Goal: Complete application form: Complete application form

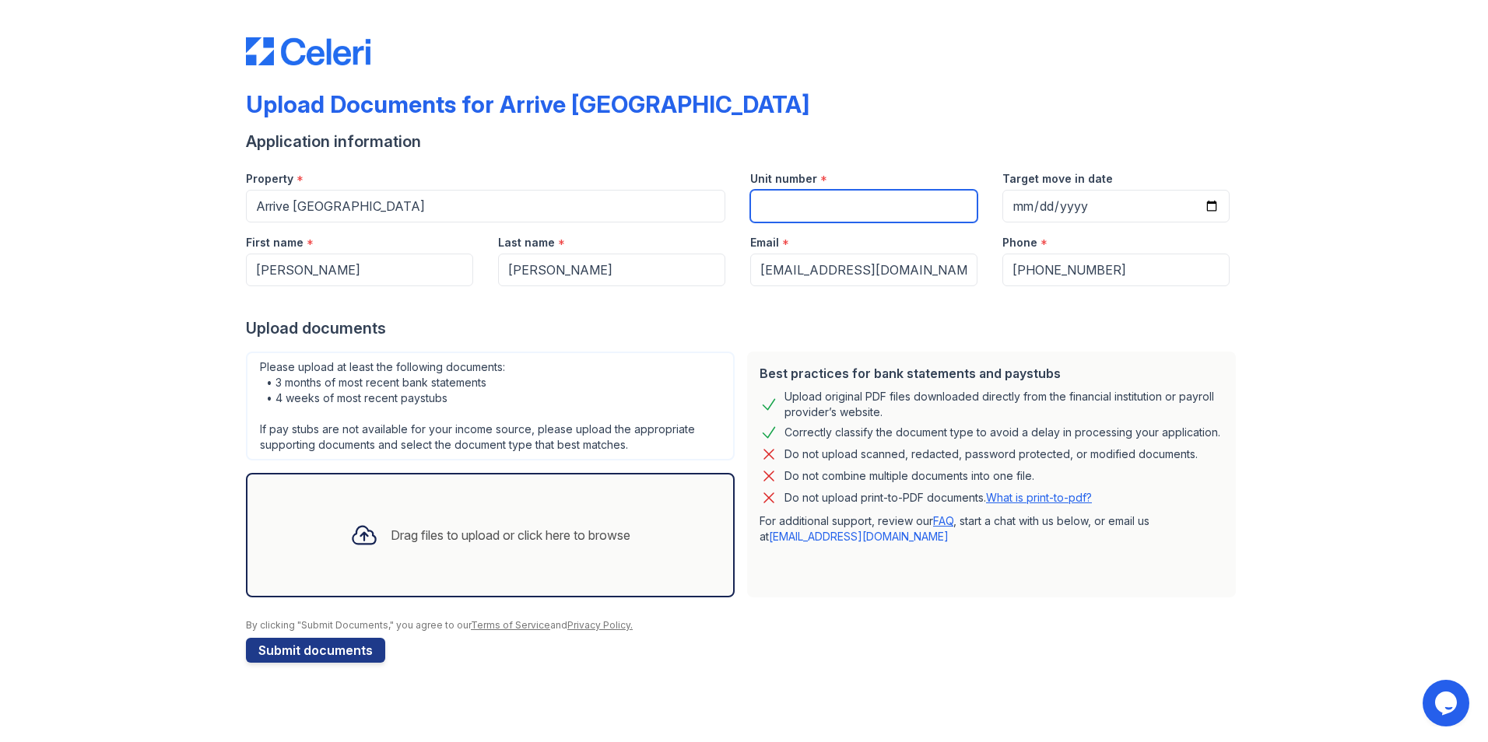
click at [789, 207] on input "Unit number" at bounding box center [863, 206] width 227 height 33
click at [1211, 205] on input "Target move in date" at bounding box center [1115, 206] width 227 height 33
type input "[DATE]"
click at [553, 538] on div "Drag files to upload or click here to browse" at bounding box center [511, 535] width 240 height 19
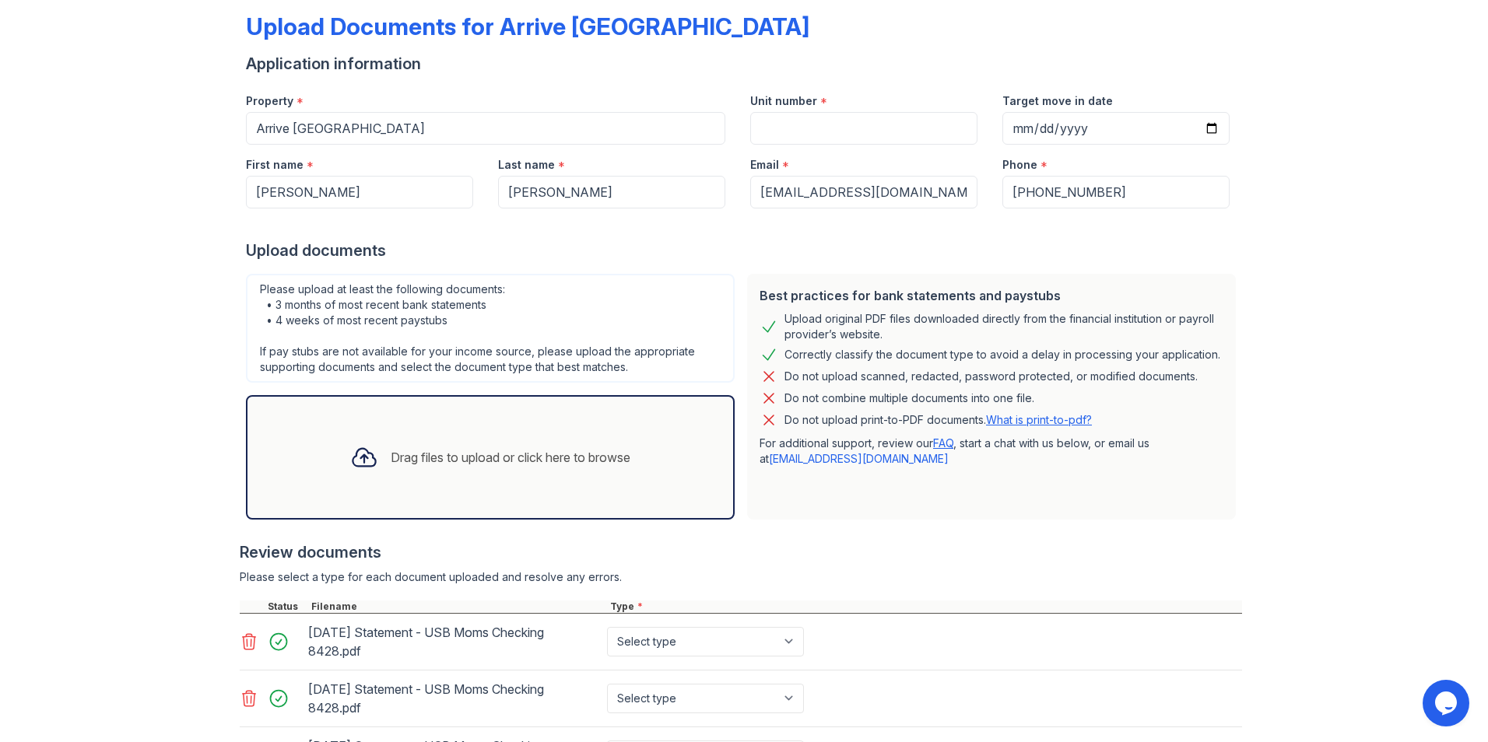
scroll to position [156, 0]
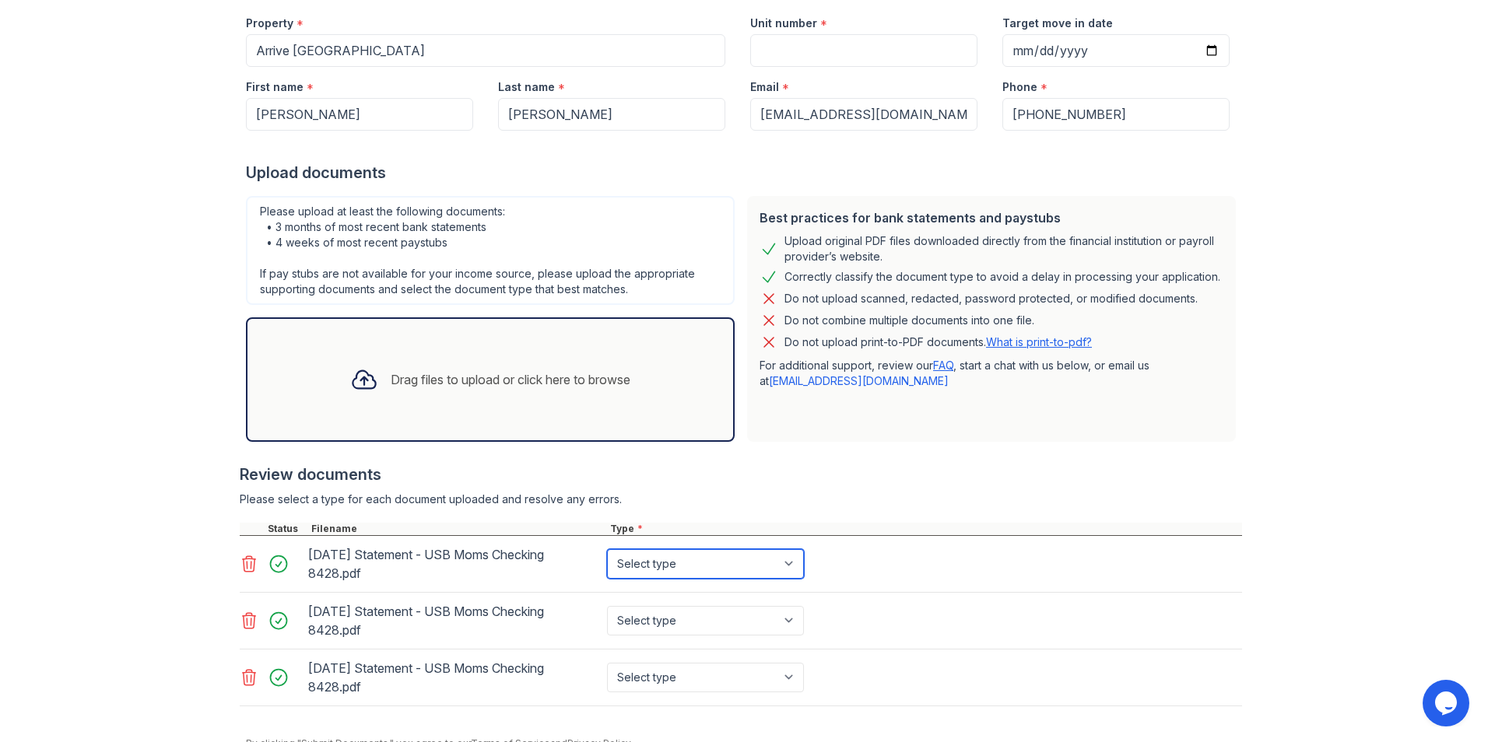
click at [791, 561] on select "Select type Paystub Bank Statement Offer Letter Tax Documents Benefit Award Let…" at bounding box center [705, 564] width 197 height 30
select select "bank_statement"
click at [607, 549] on select "Select type Paystub Bank Statement Offer Letter Tax Documents Benefit Award Let…" at bounding box center [705, 564] width 197 height 30
click at [781, 621] on select "Select type Paystub Bank Statement Offer Letter Tax Documents Benefit Award Let…" at bounding box center [705, 621] width 197 height 30
select select "bank_statement"
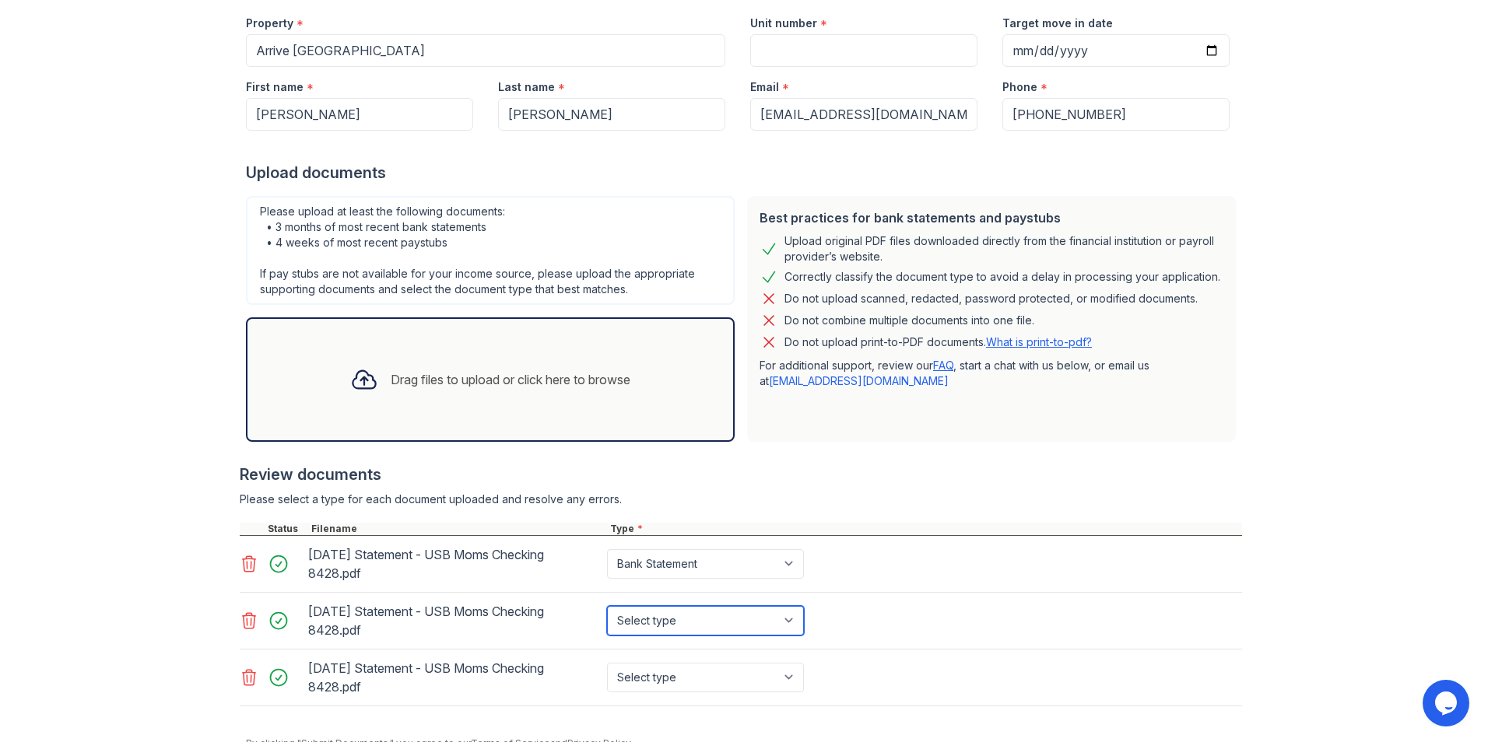
click at [607, 606] on select "Select type Paystub Bank Statement Offer Letter Tax Documents Benefit Award Let…" at bounding box center [705, 621] width 197 height 30
click at [787, 675] on select "Select type Paystub Bank Statement Offer Letter Tax Documents Benefit Award Let…" at bounding box center [705, 678] width 197 height 30
select select "bank_statement"
click at [607, 663] on select "Select type Paystub Bank Statement Offer Letter Tax Documents Benefit Award Let…" at bounding box center [705, 678] width 197 height 30
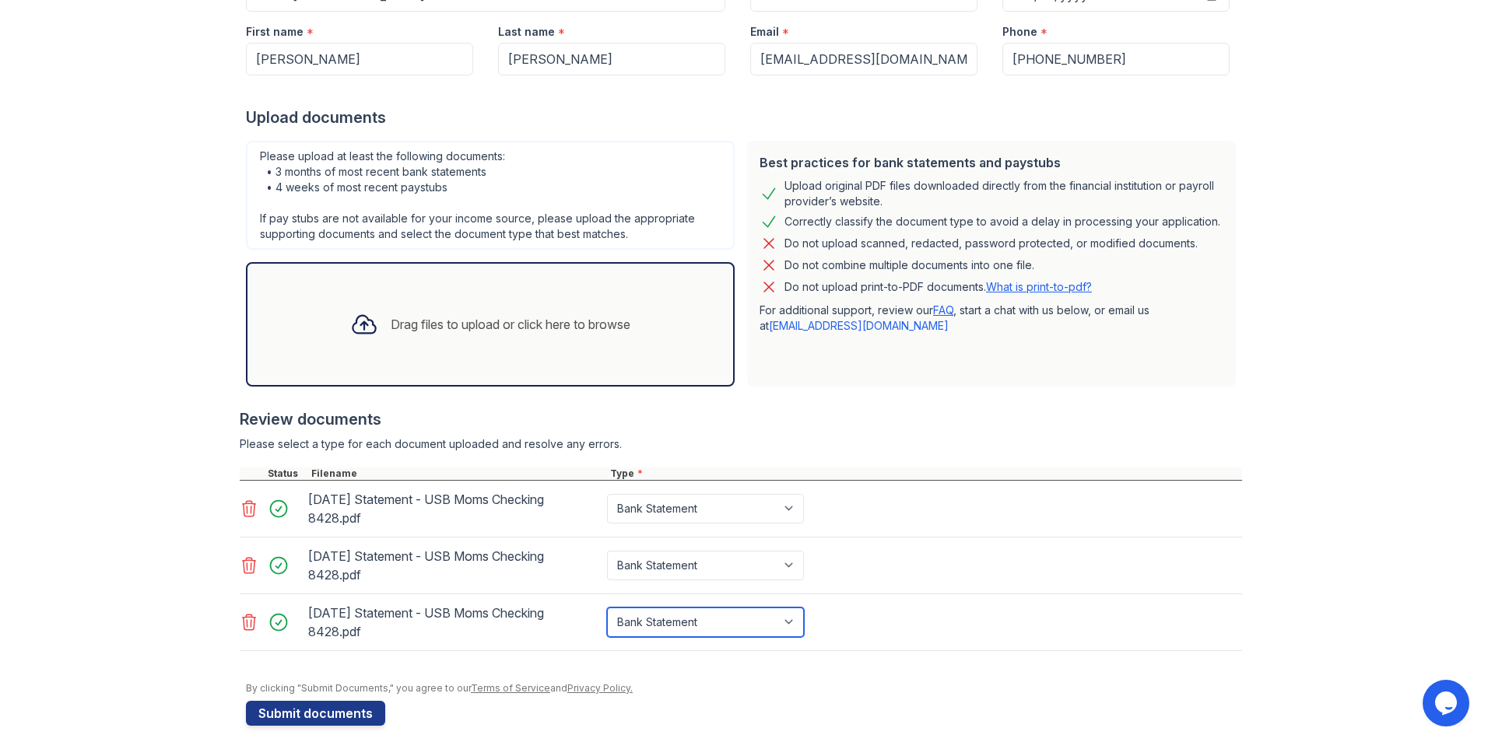
scroll to position [226, 0]
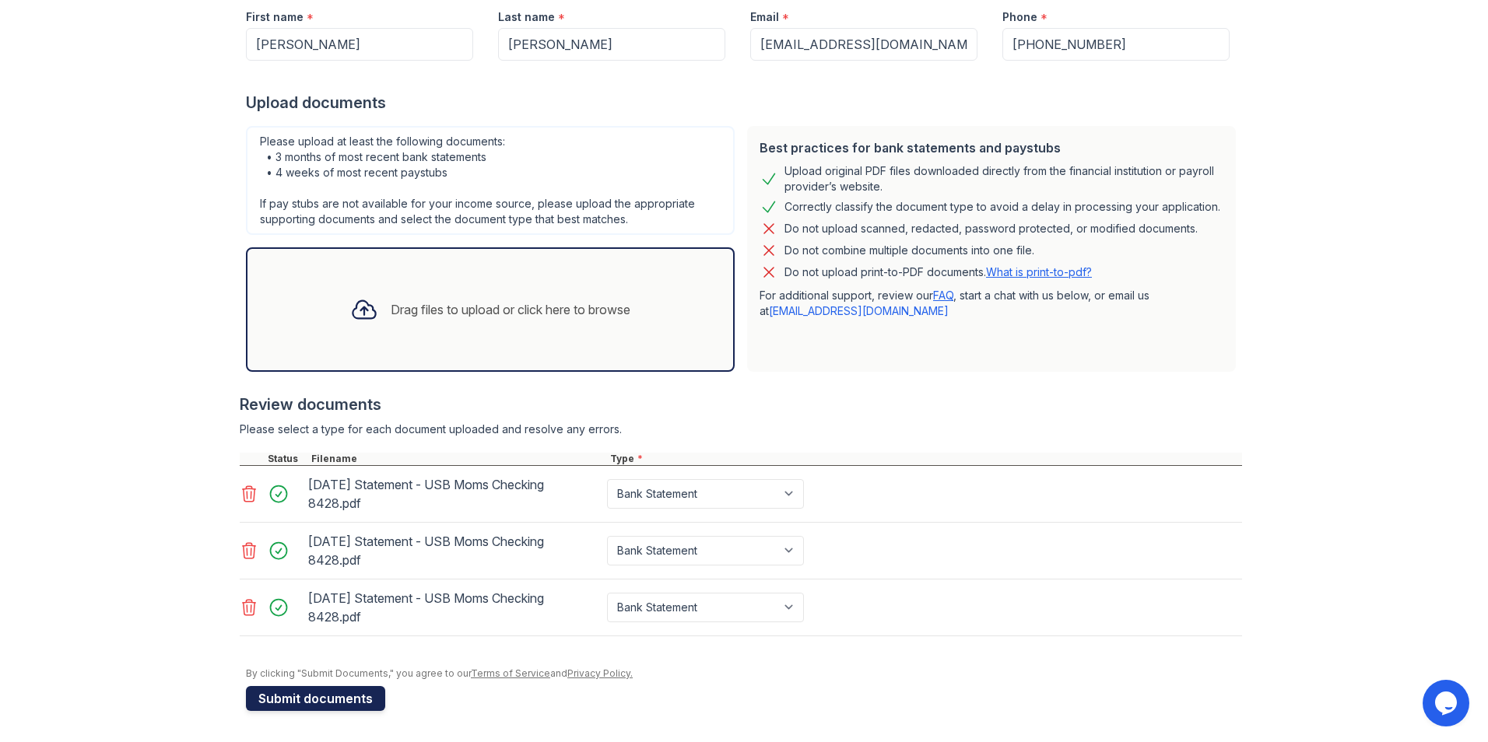
click at [297, 698] on button "Submit documents" at bounding box center [315, 698] width 139 height 25
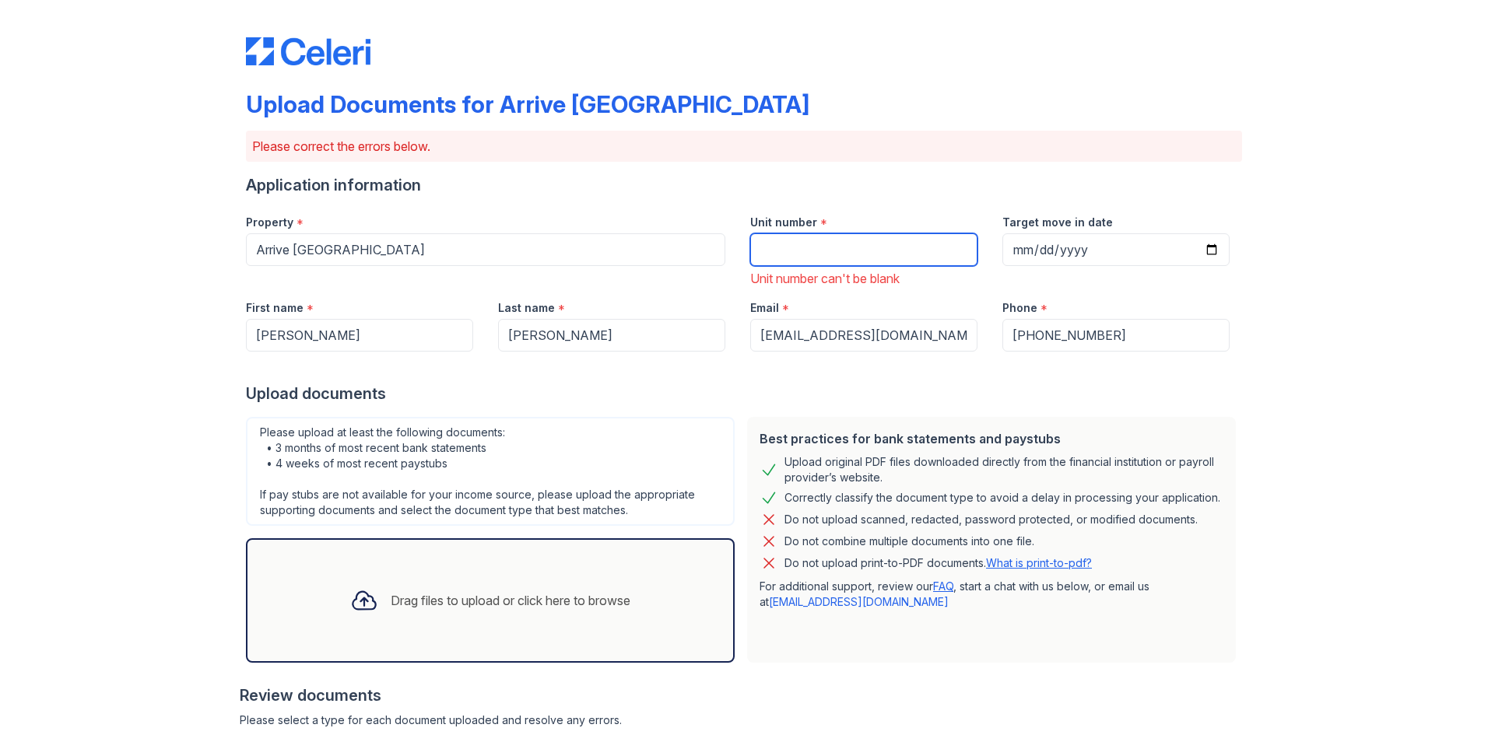
click at [809, 251] on input "Unit number" at bounding box center [863, 249] width 227 height 33
type input "174"
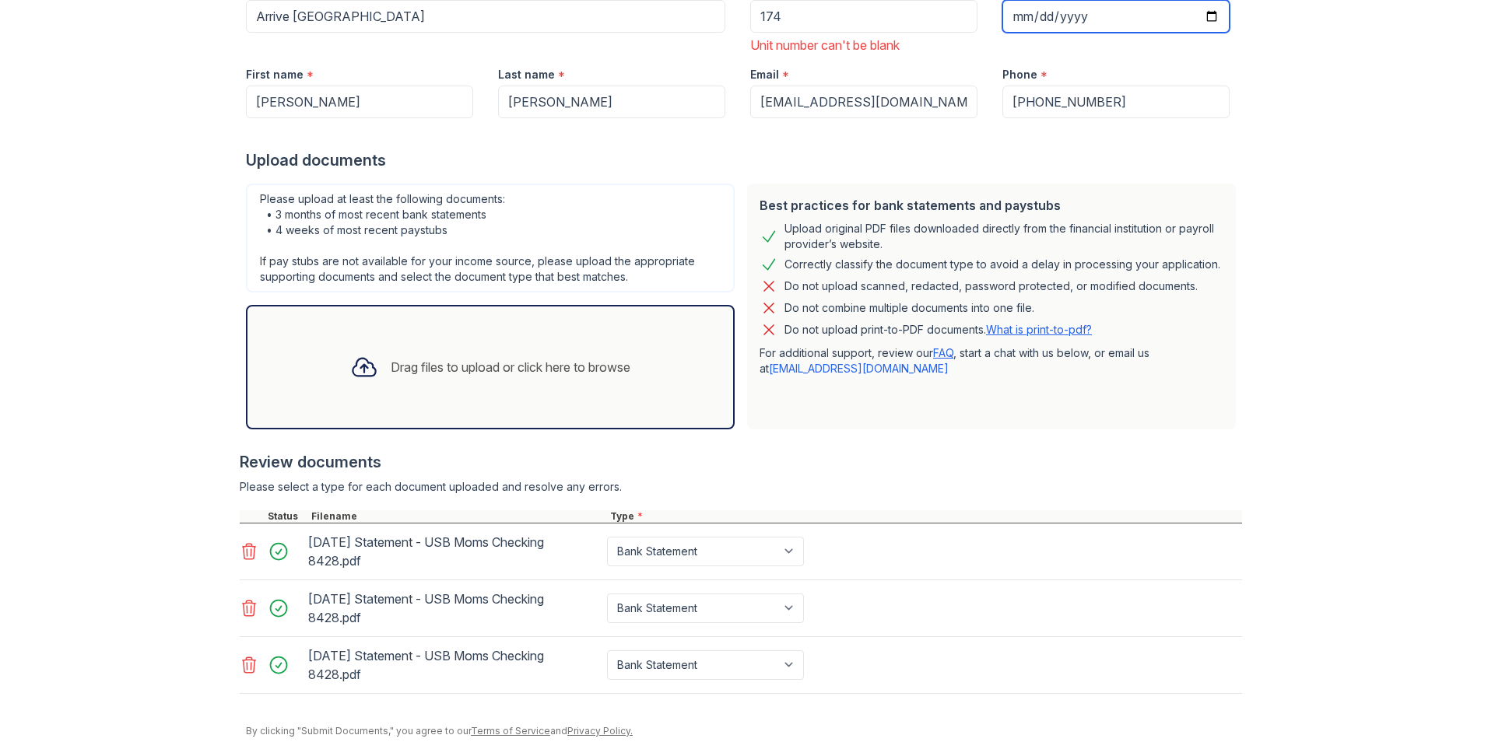
scroll to position [291, 0]
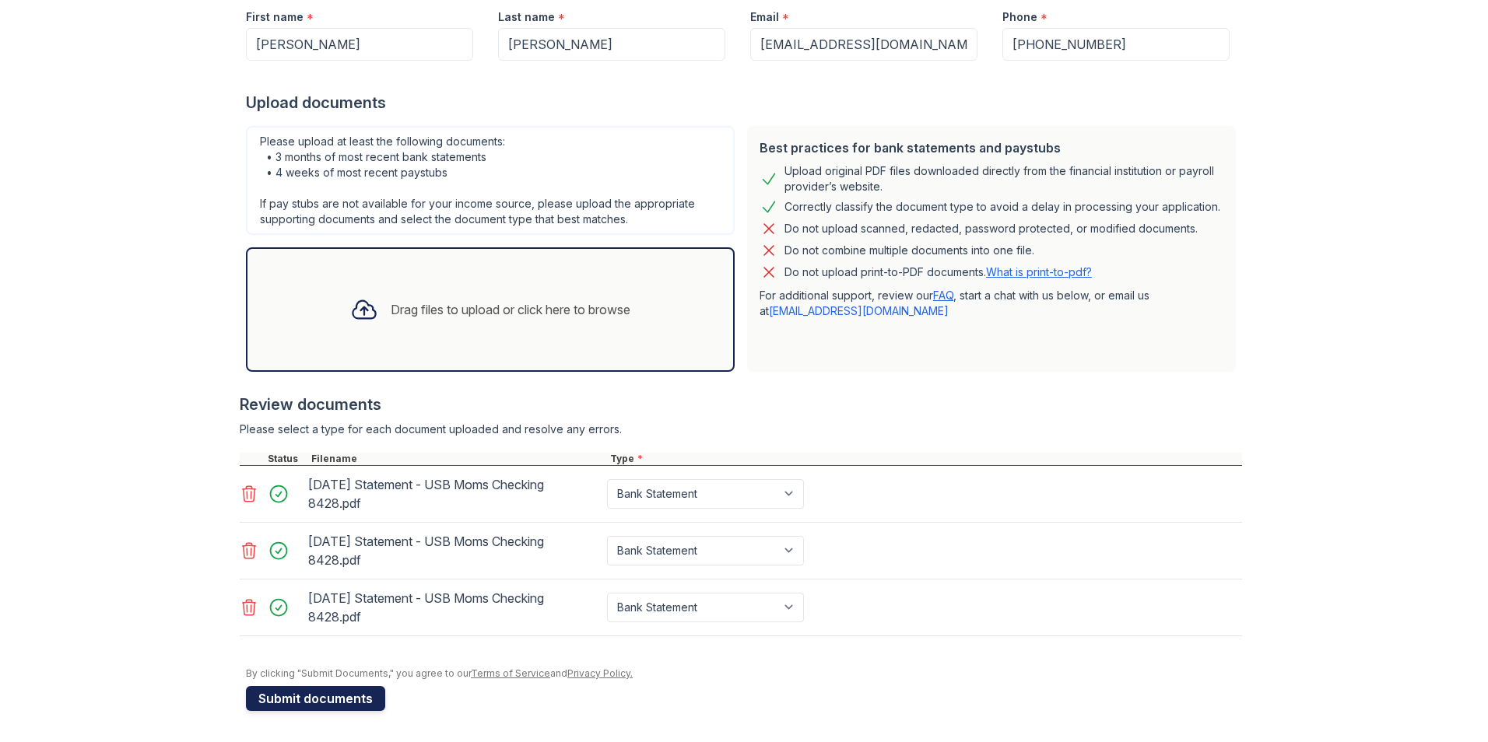
click at [313, 700] on button "Submit documents" at bounding box center [315, 698] width 139 height 25
